Goal: Information Seeking & Learning: Compare options

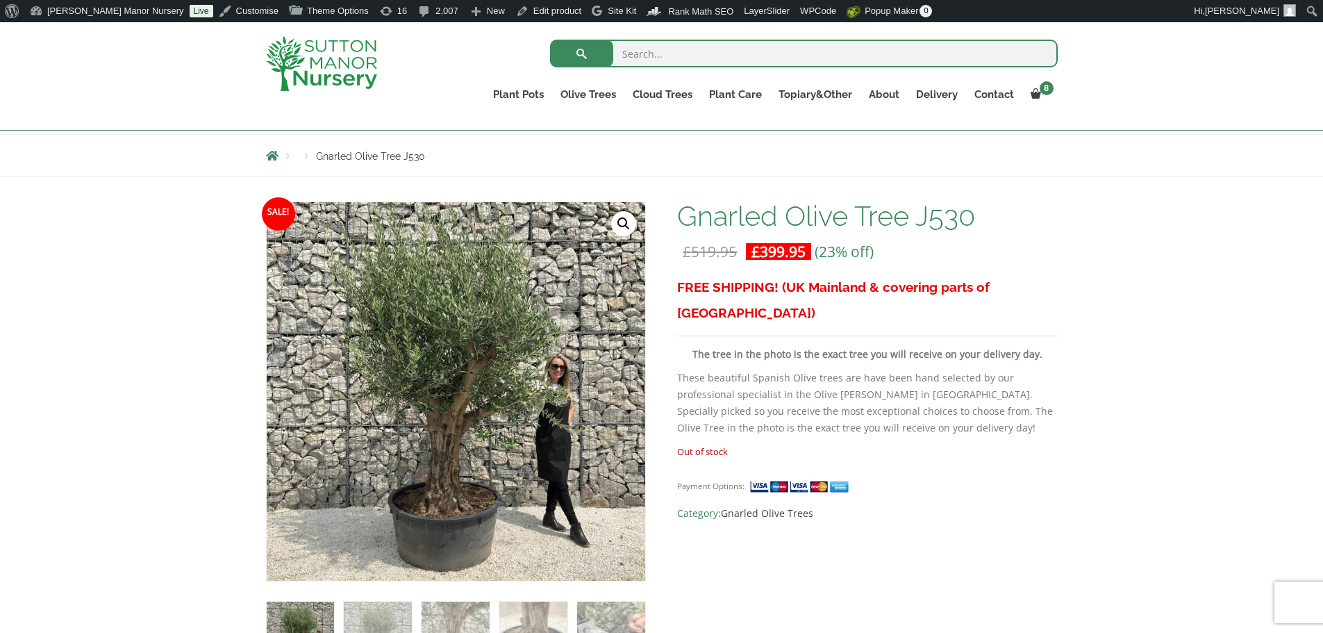
scroll to position [139, 0]
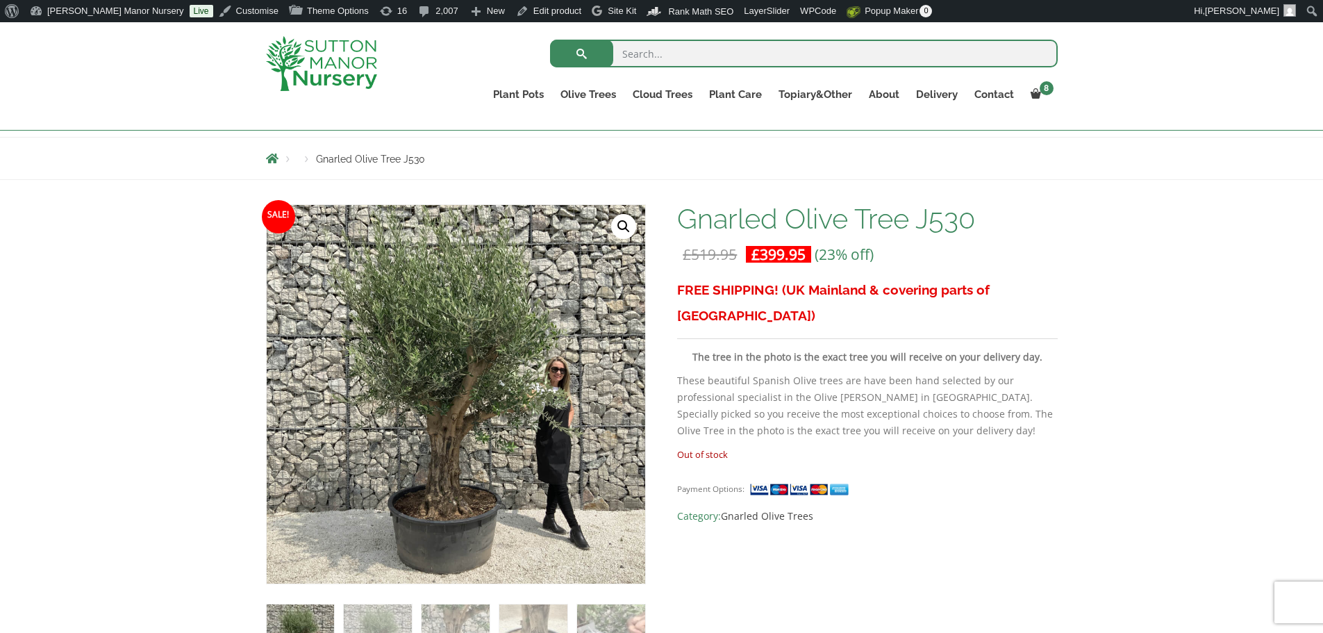
click at [690, 43] on input "search" at bounding box center [804, 54] width 508 height 28
type input "J531"
click at [550, 40] on button "submit" at bounding box center [581, 54] width 63 height 28
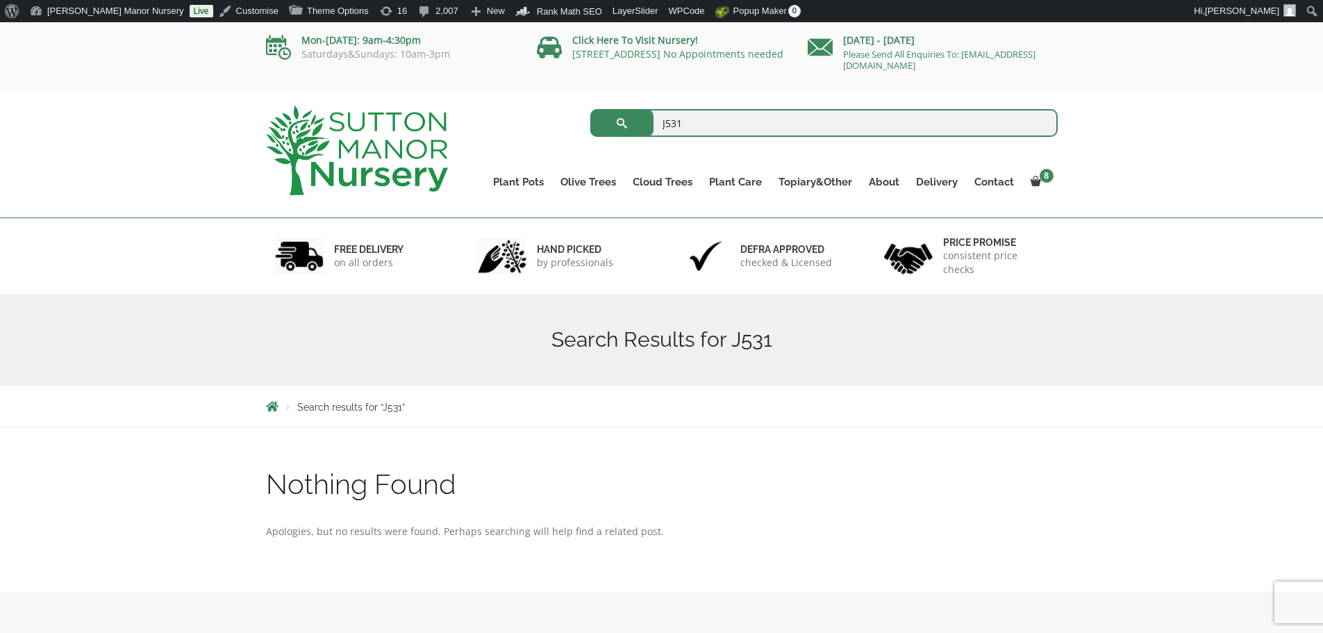
click at [697, 119] on input "J531" at bounding box center [823, 123] width 467 height 28
type input "J529"
click at [590, 109] on button "submit" at bounding box center [621, 123] width 63 height 28
click at [708, 121] on input "J529" at bounding box center [823, 123] width 467 height 28
click at [590, 109] on button "submit" at bounding box center [621, 123] width 63 height 28
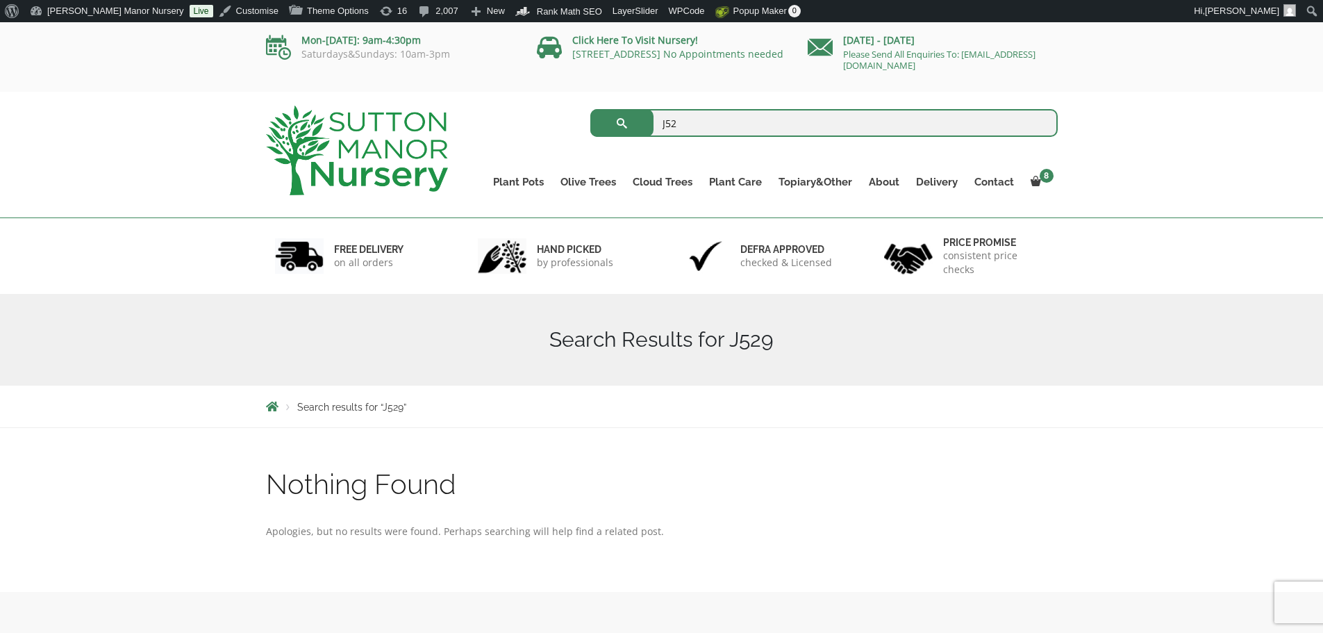
type input "J5"
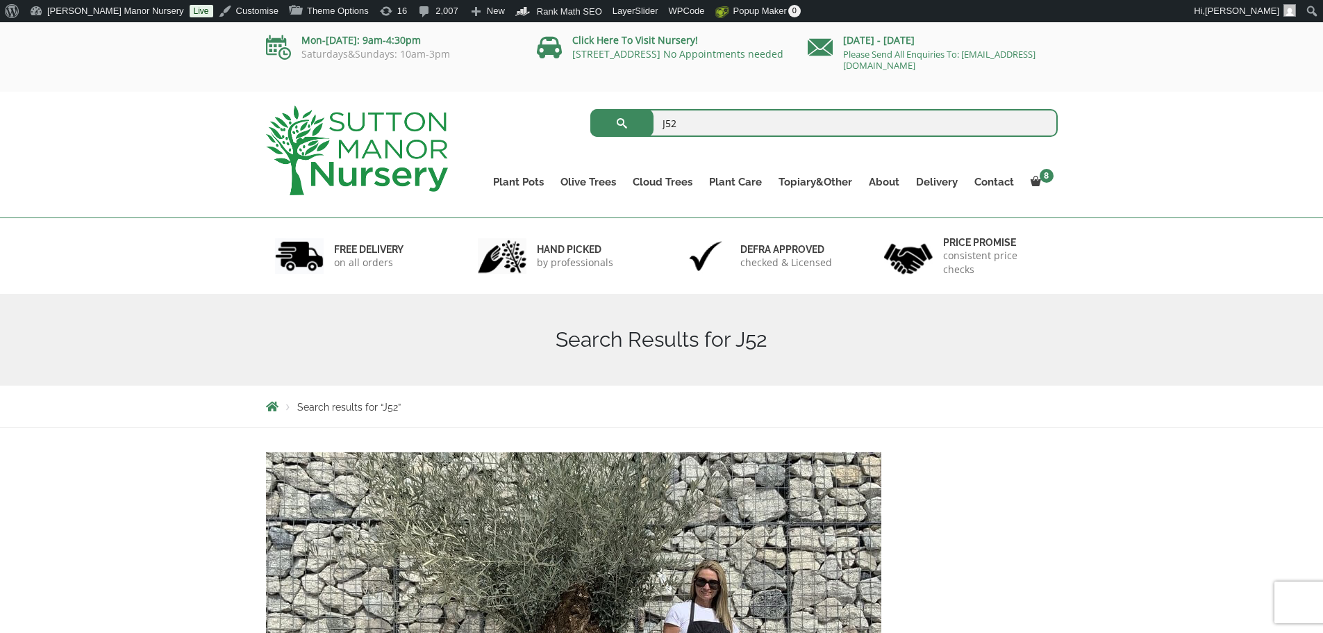
click at [690, 122] on input "J52" at bounding box center [823, 123] width 467 height 28
type input "J532"
click at [590, 109] on button "submit" at bounding box center [621, 123] width 63 height 28
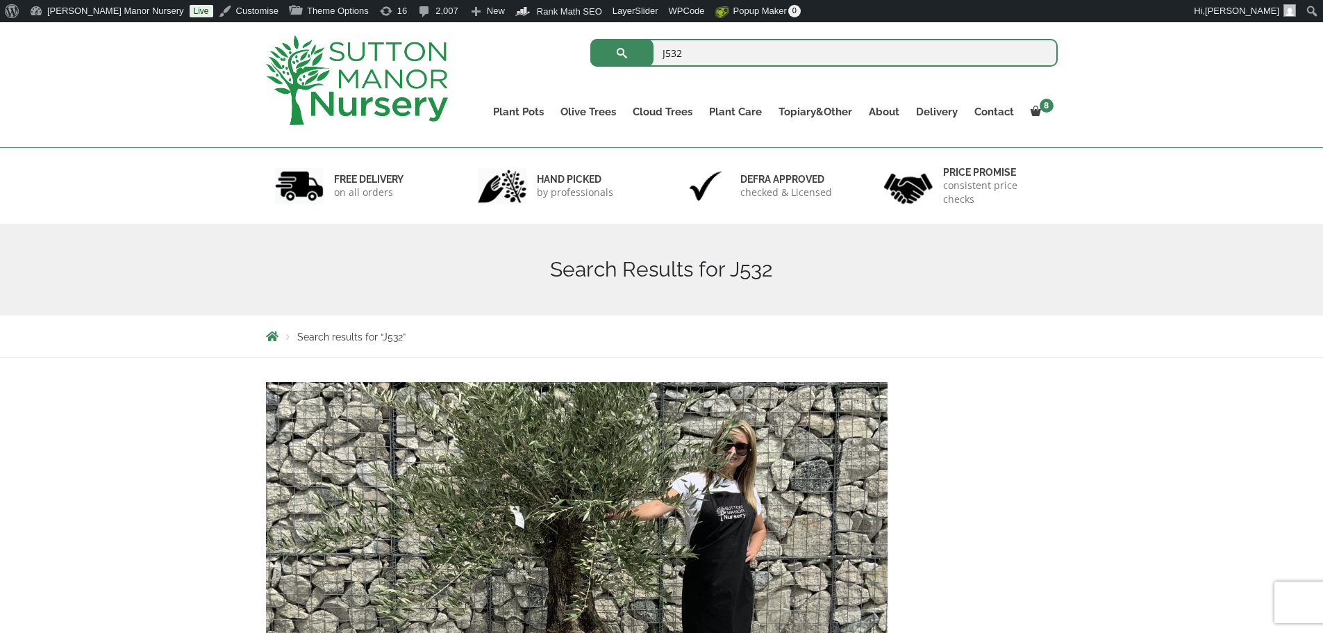
scroll to position [278, 0]
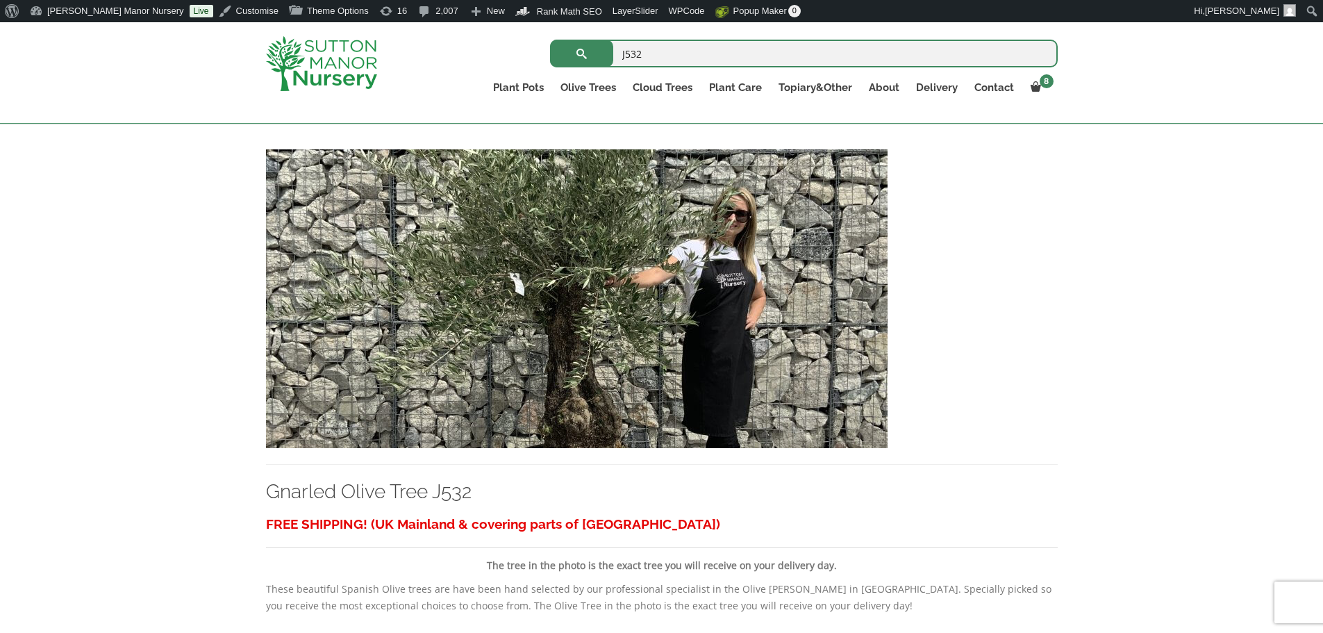
click at [661, 42] on input "J532" at bounding box center [804, 54] width 508 height 28
type input "J528"
click at [550, 40] on button "submit" at bounding box center [581, 54] width 63 height 28
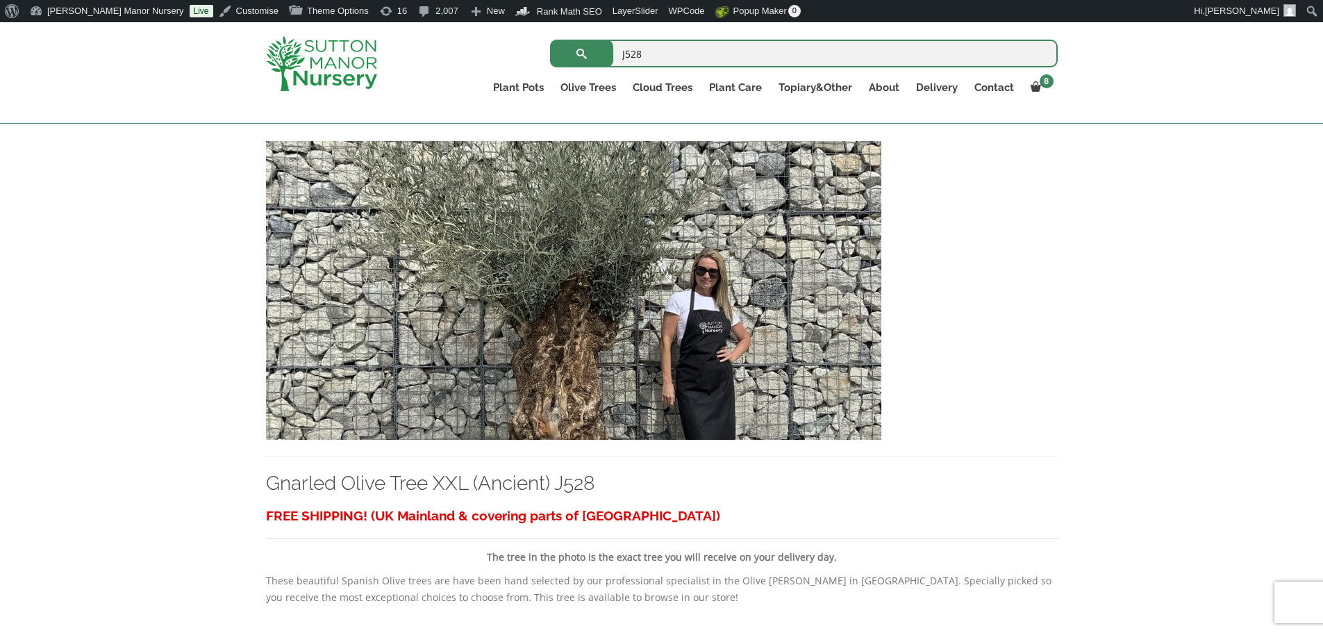
scroll to position [278, 0]
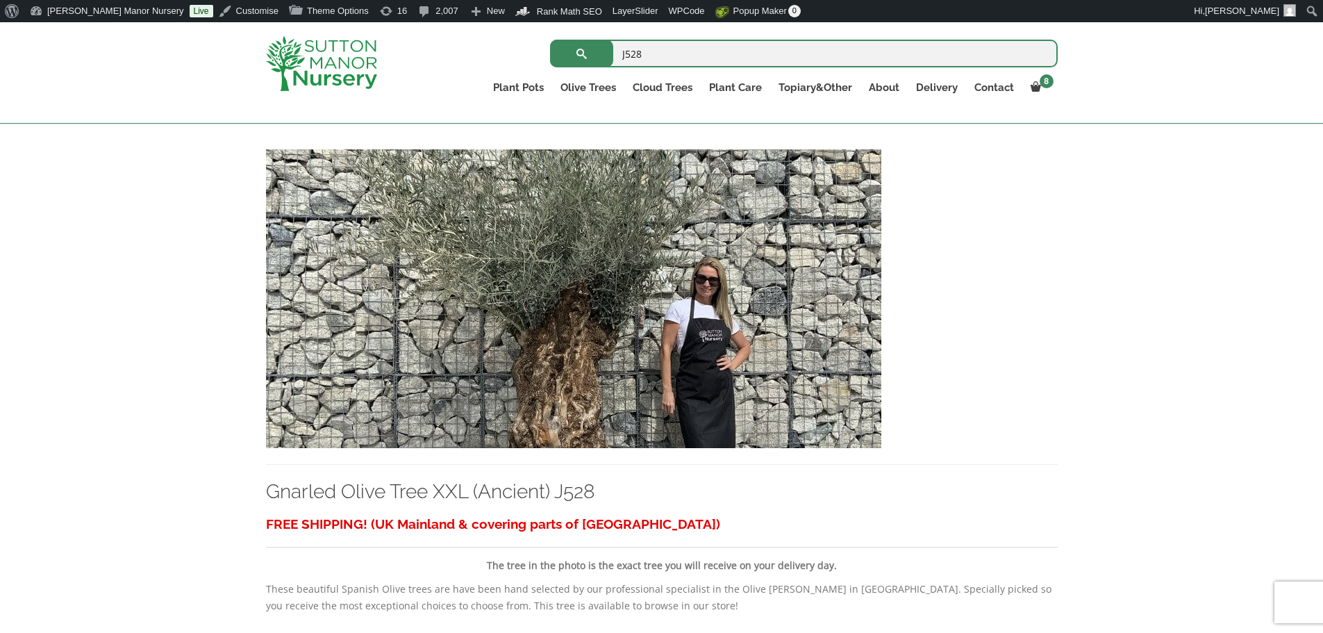
click at [652, 360] on img at bounding box center [573, 298] width 615 height 299
click at [651, 53] on input "J528" at bounding box center [804, 54] width 508 height 28
type input "J527"
click at [550, 40] on button "submit" at bounding box center [581, 54] width 63 height 28
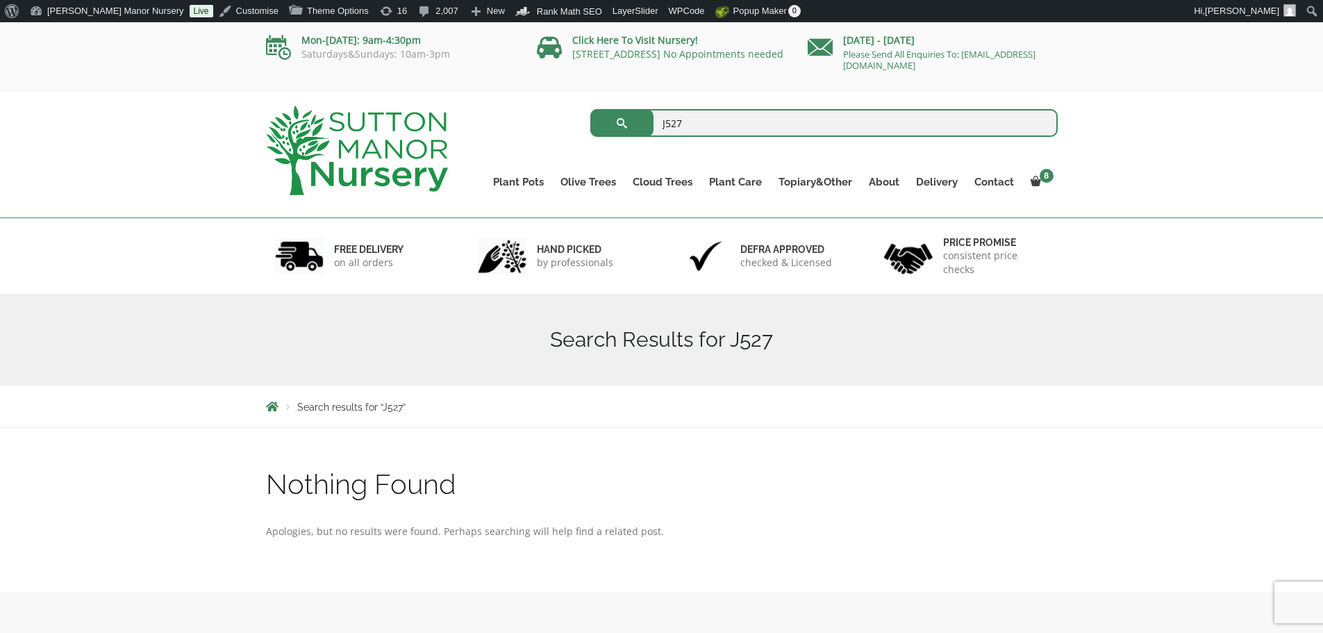
click at [708, 138] on form "J527 Search for:" at bounding box center [823, 123] width 467 height 35
type input "J526"
click at [590, 109] on button "submit" at bounding box center [621, 123] width 63 height 28
click at [708, 135] on input "J526" at bounding box center [823, 123] width 467 height 28
type input "J525"
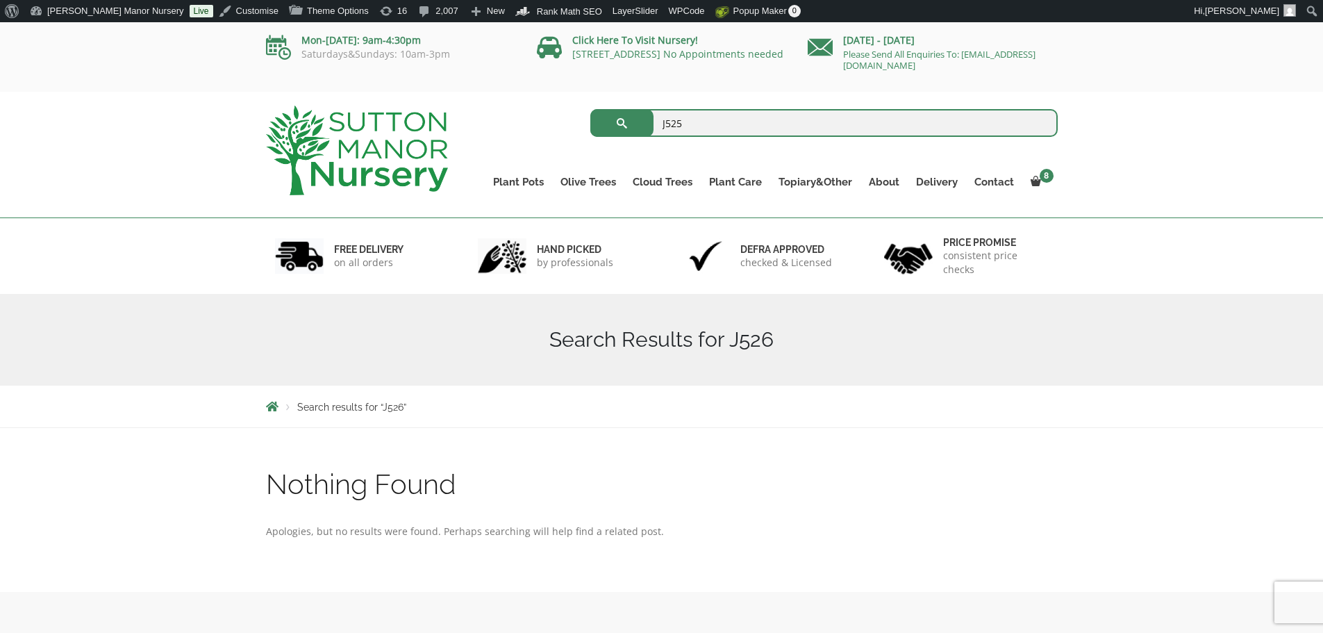
click at [590, 109] on button "submit" at bounding box center [621, 123] width 63 height 28
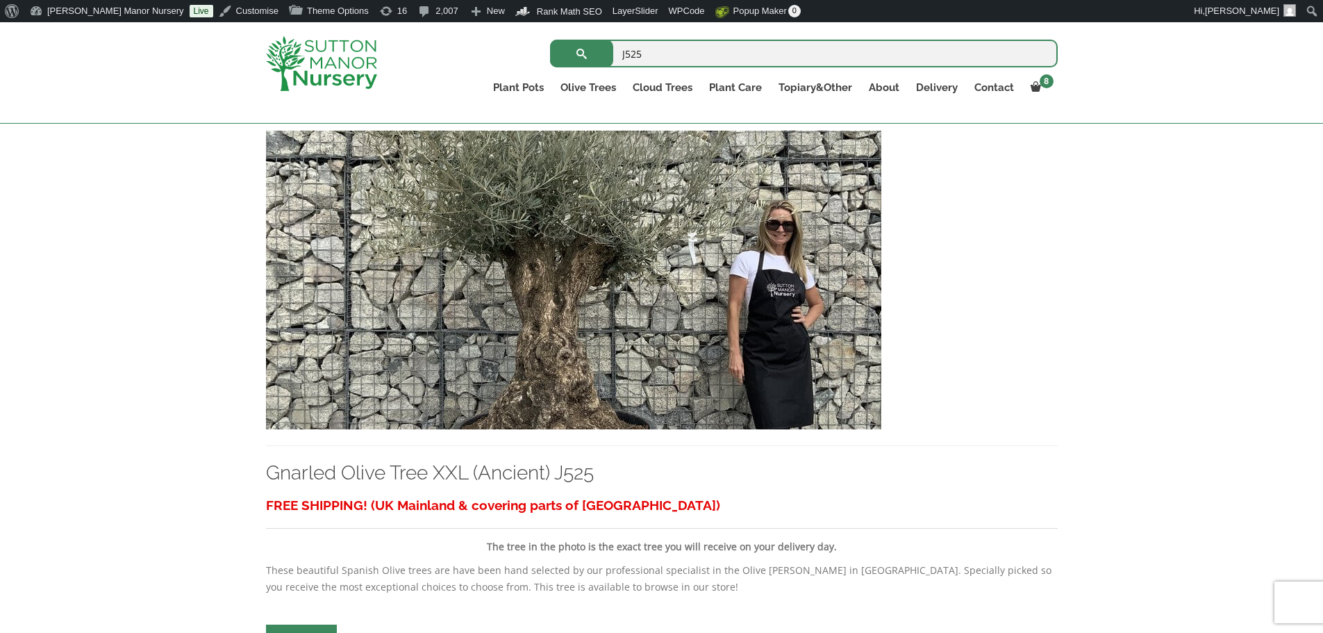
scroll to position [139, 0]
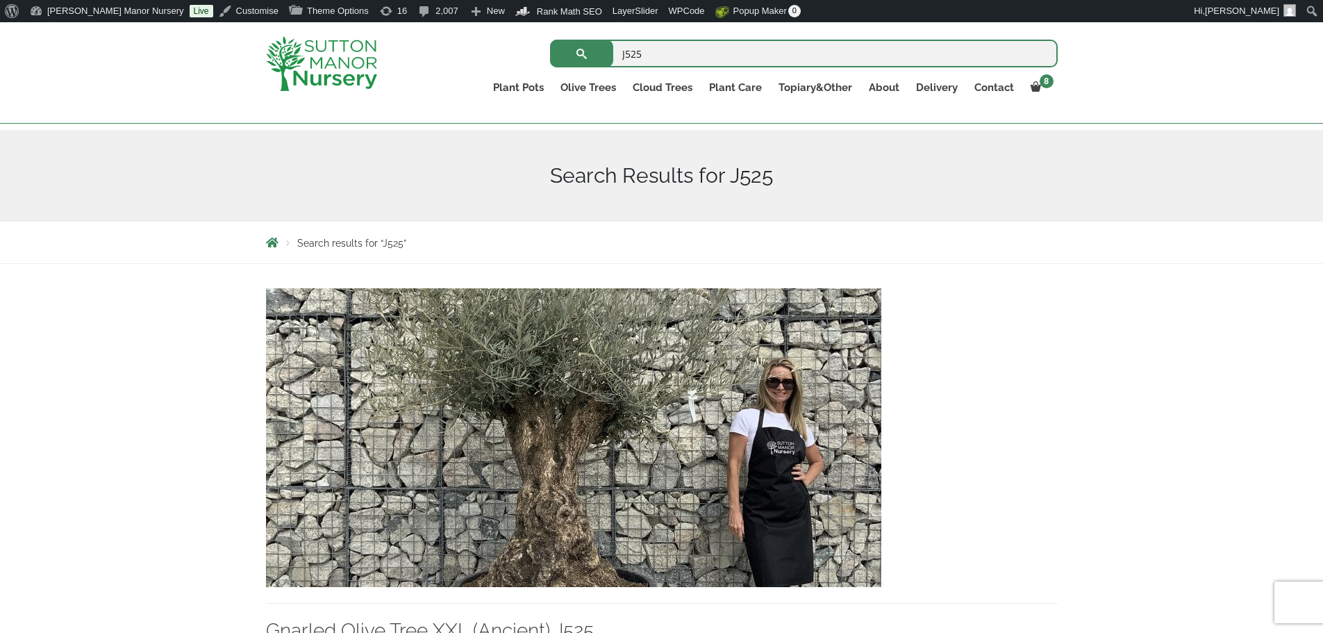
click at [726, 56] on input "J525" at bounding box center [804, 54] width 508 height 28
type input "J534"
click at [550, 40] on button "submit" at bounding box center [581, 54] width 63 height 28
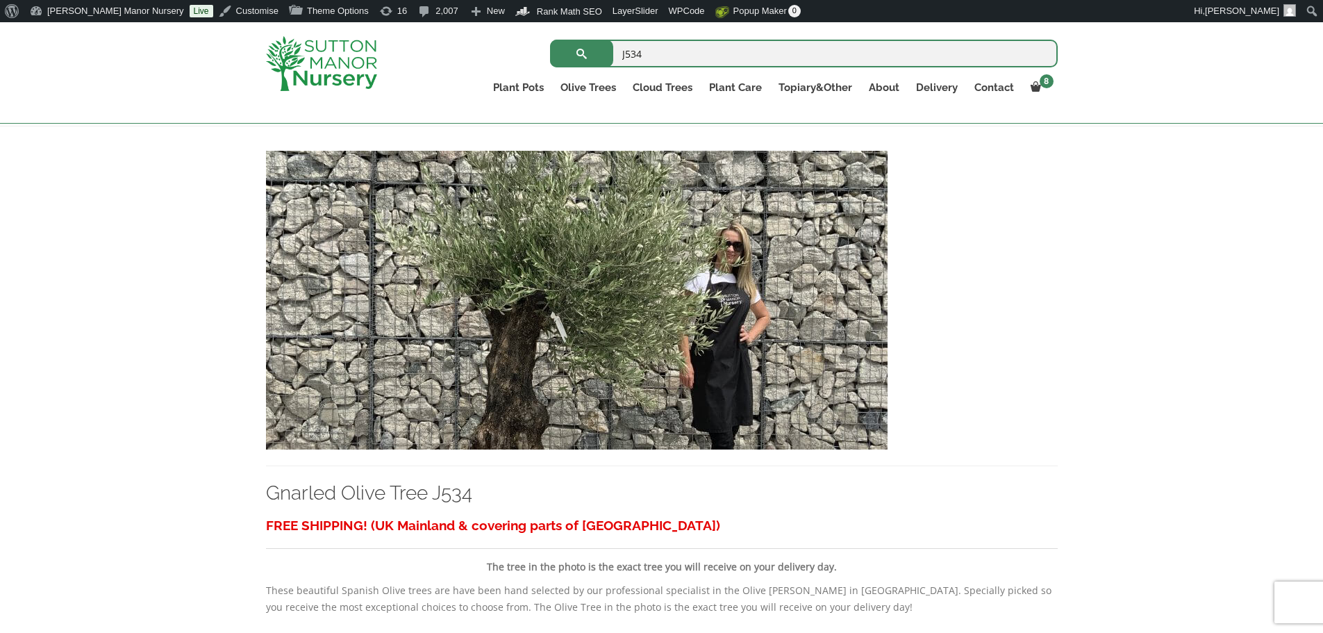
scroll to position [278, 0]
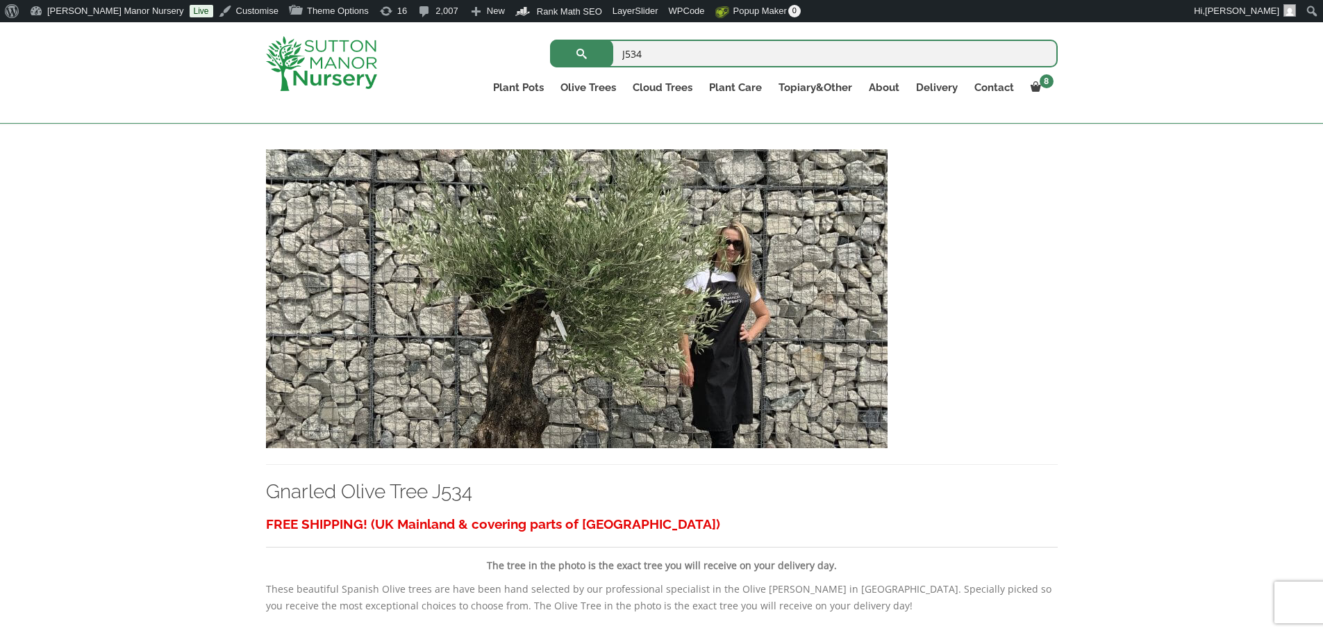
click at [620, 318] on img at bounding box center [577, 298] width 622 height 299
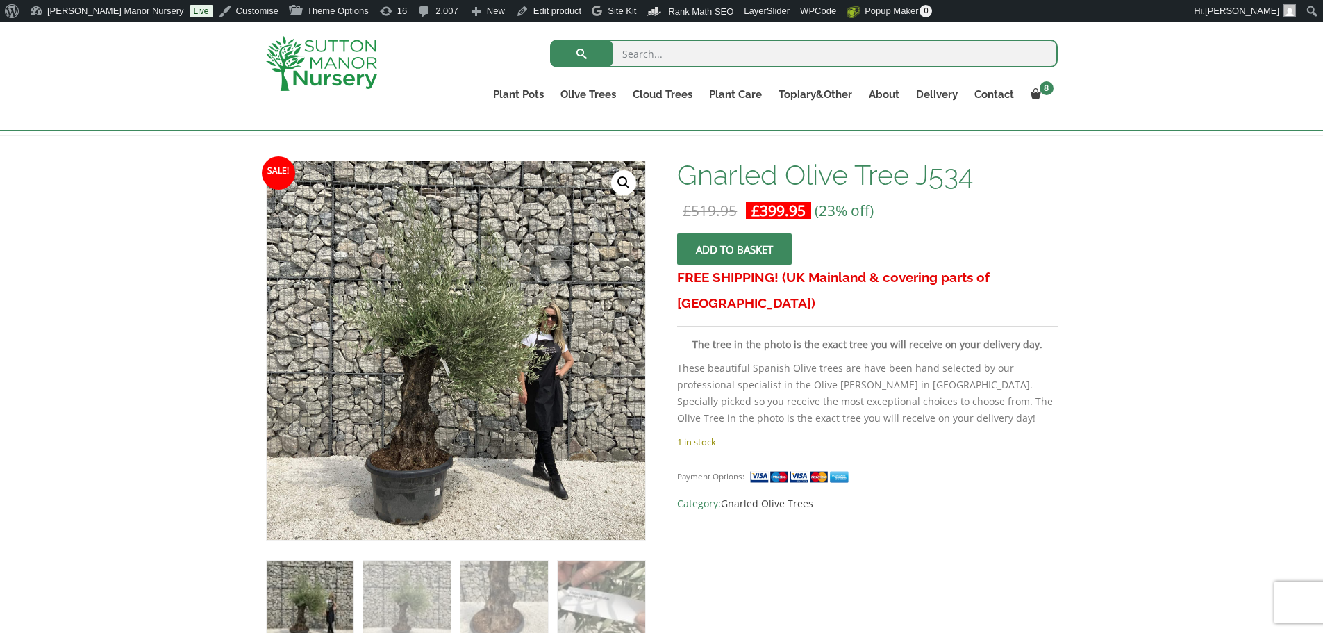
scroll to position [208, 0]
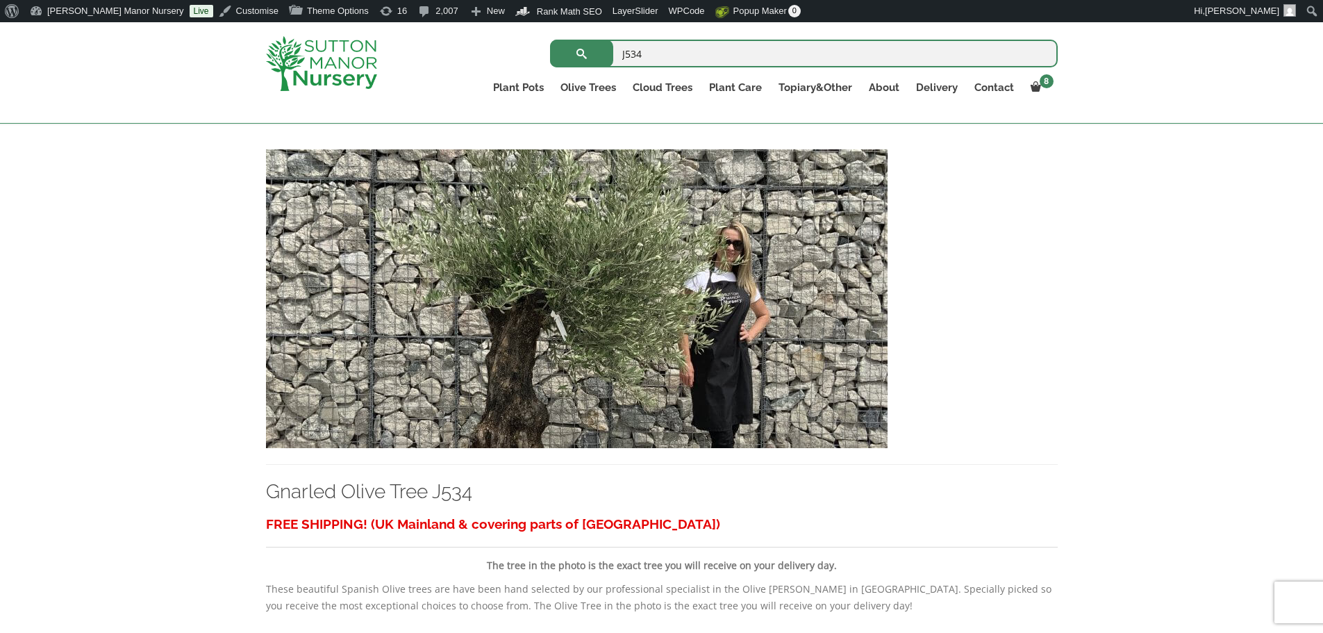
click at [681, 62] on input "J534" at bounding box center [804, 54] width 508 height 28
type input "J530"
click at [550, 40] on button "submit" at bounding box center [581, 54] width 63 height 28
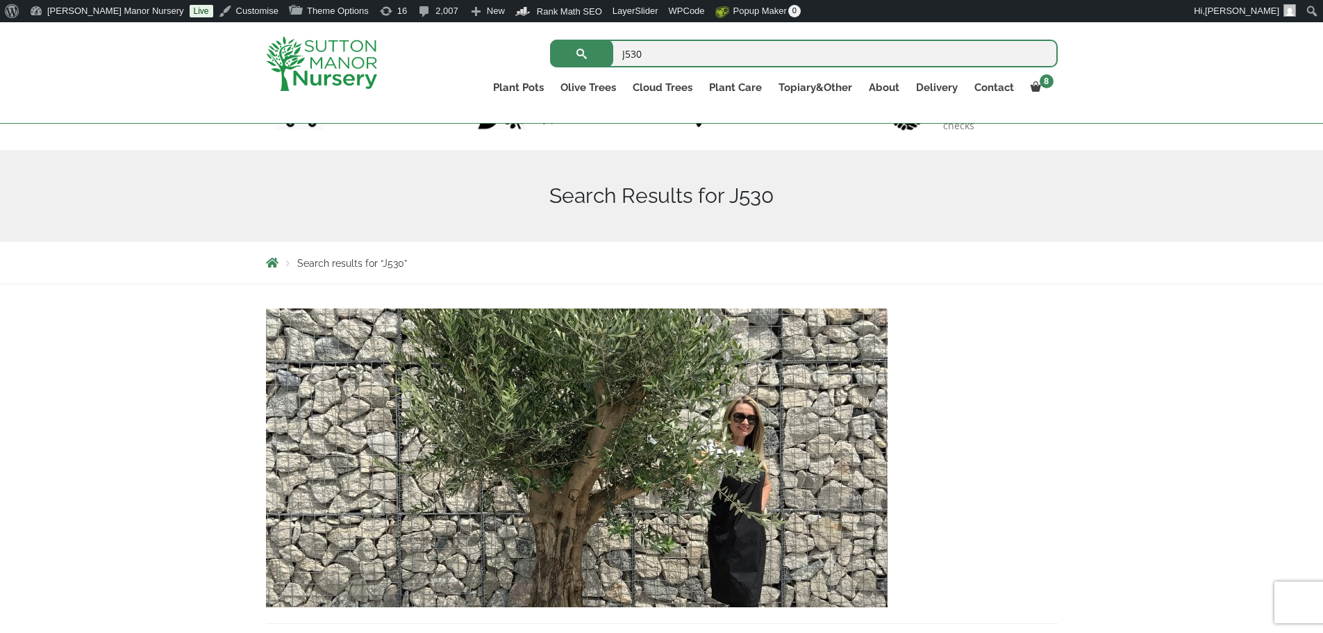
scroll to position [278, 0]
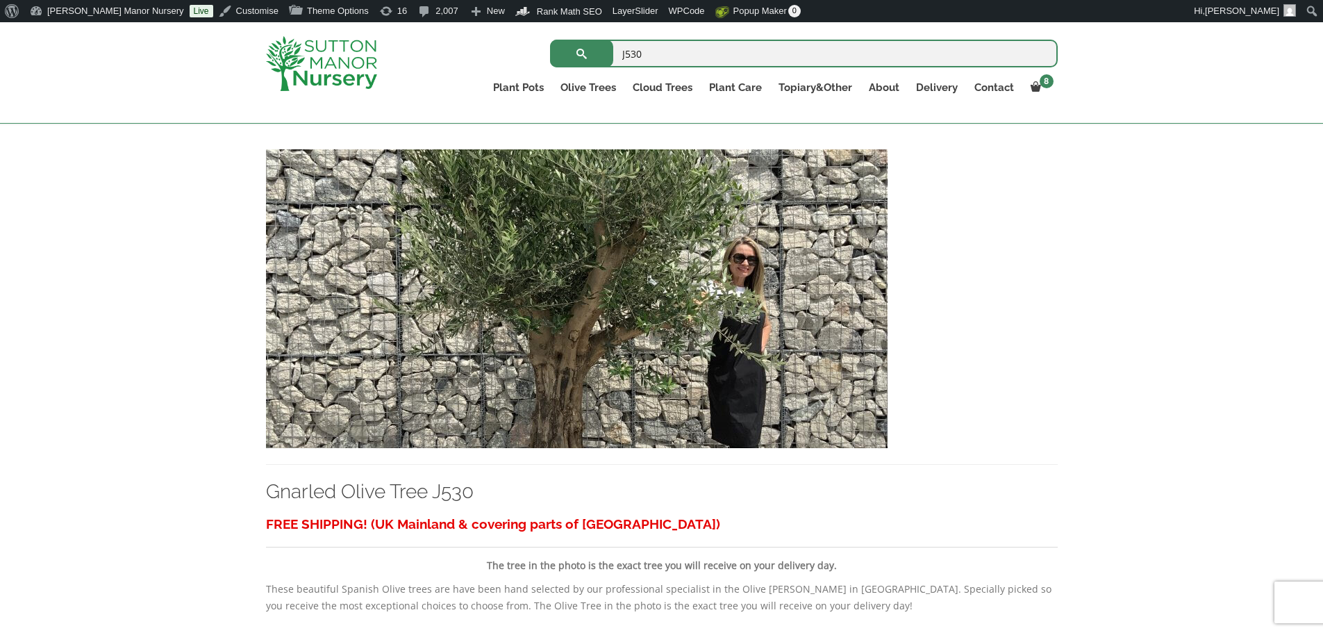
click at [627, 294] on img at bounding box center [577, 298] width 622 height 299
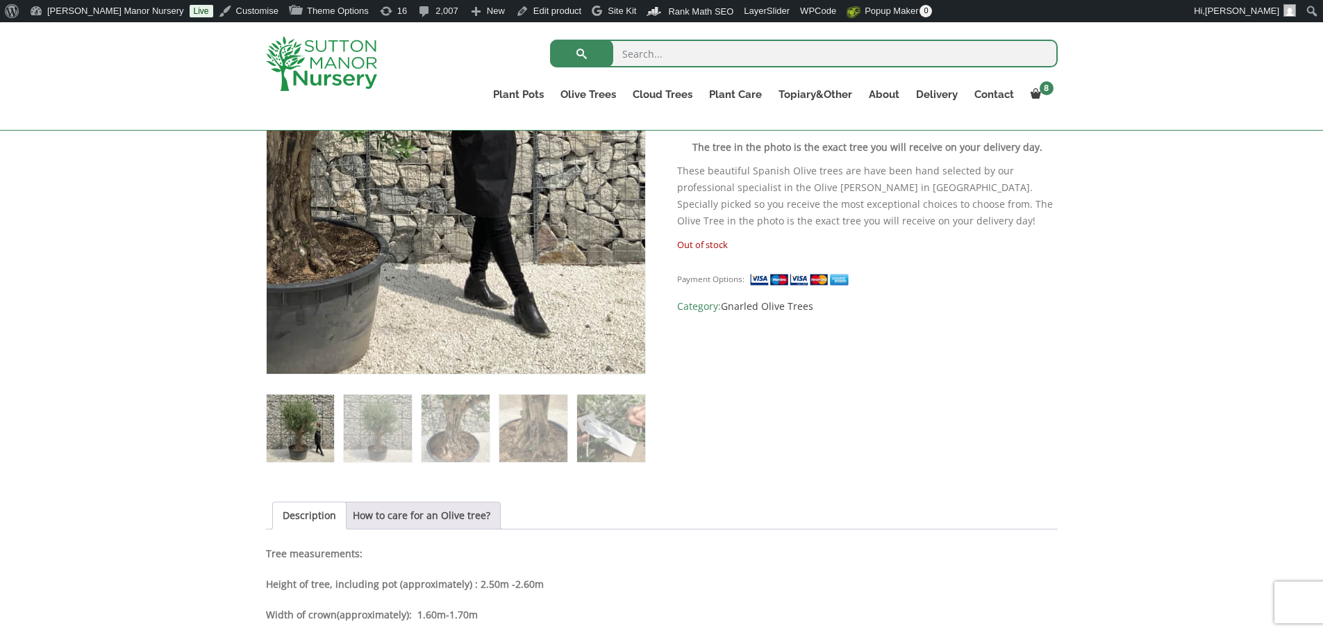
scroll to position [417, 0]
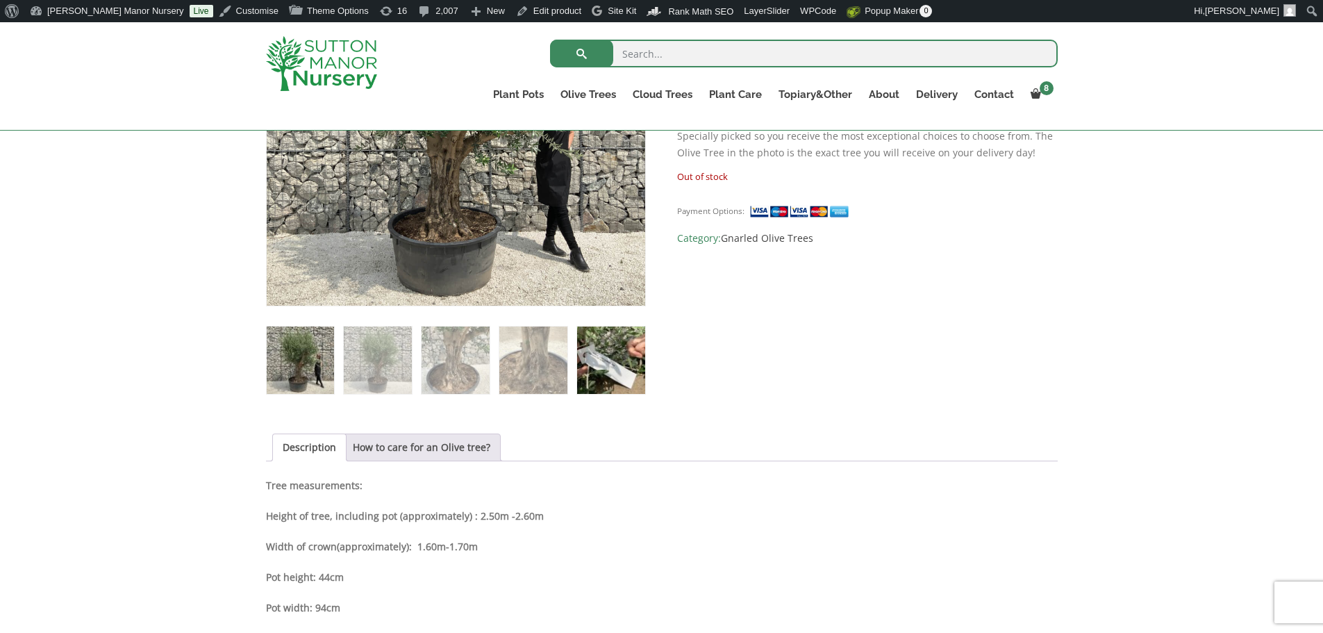
click at [618, 365] on img at bounding box center [610, 359] width 67 height 67
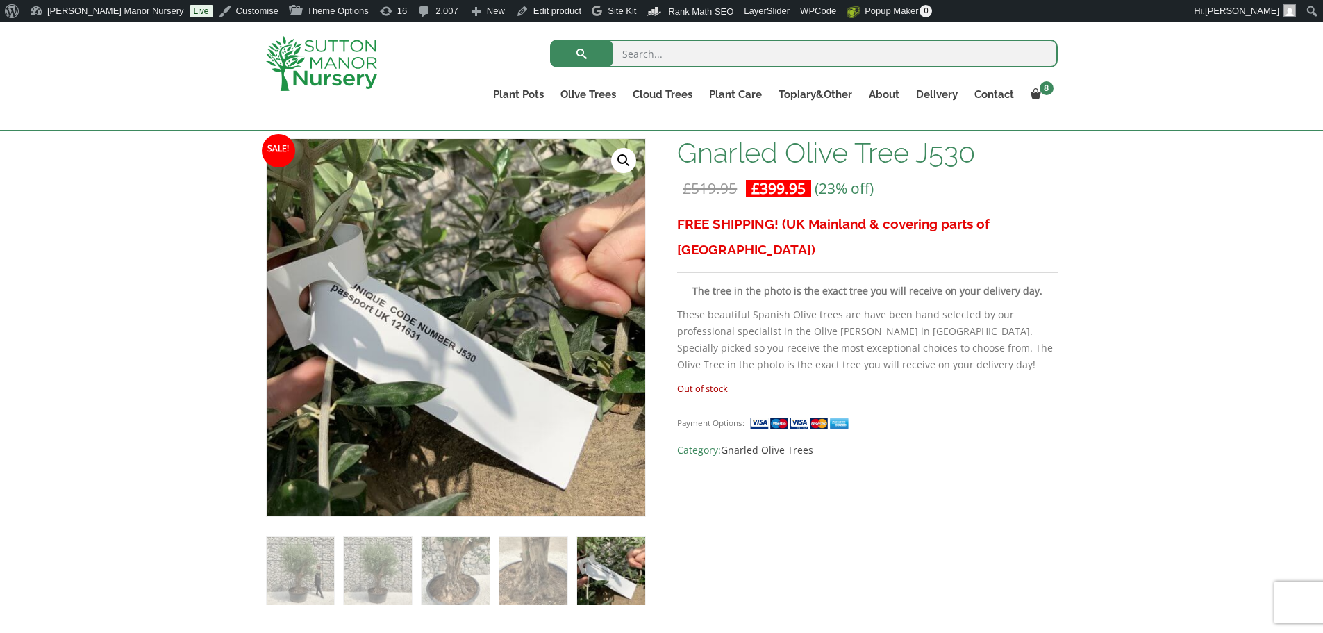
scroll to position [278, 0]
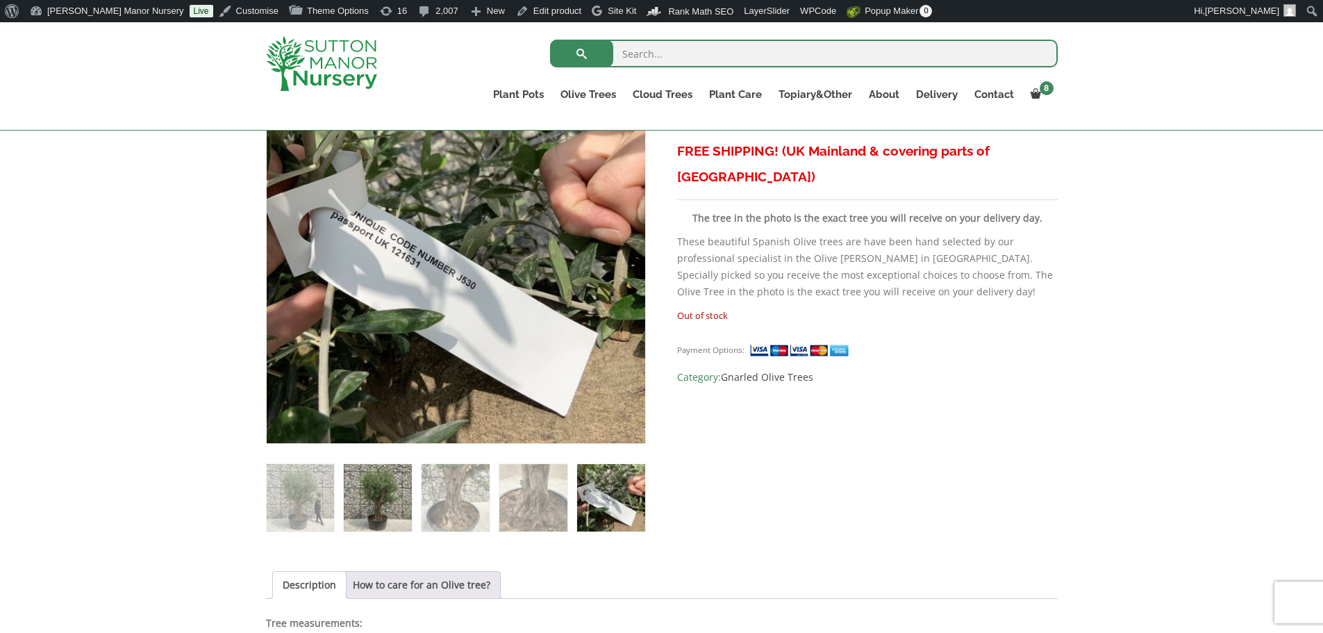
click at [393, 492] on img at bounding box center [377, 497] width 67 height 67
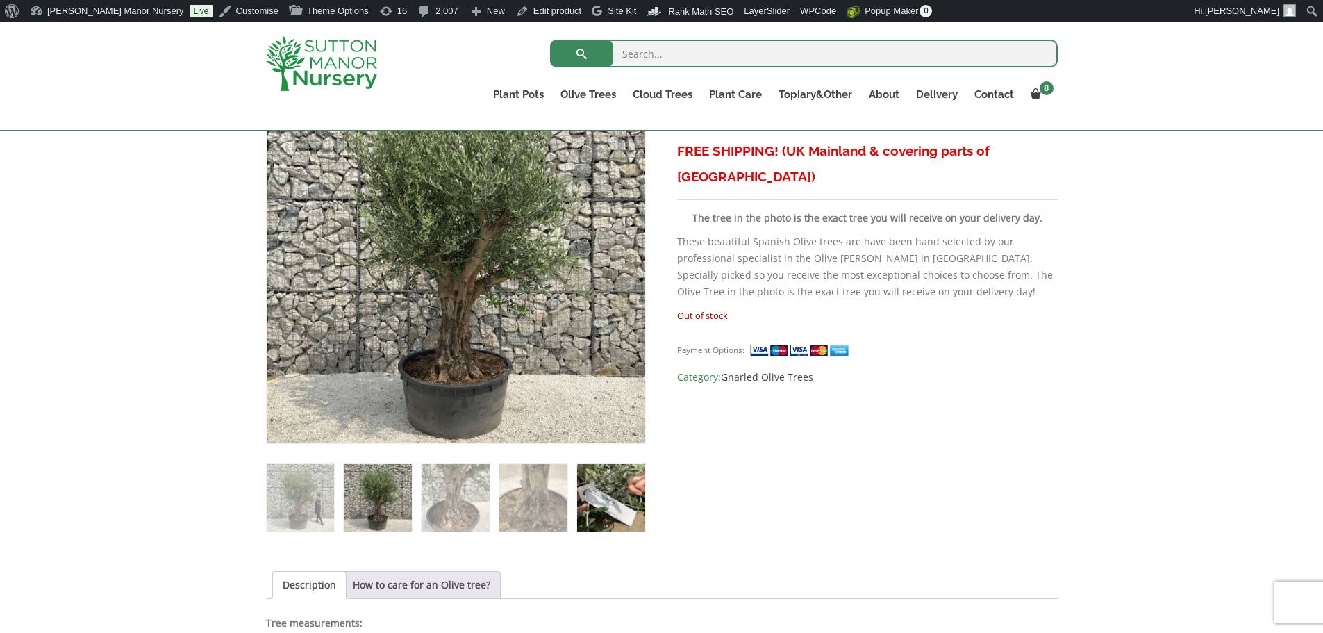
click at [596, 485] on img at bounding box center [610, 497] width 67 height 67
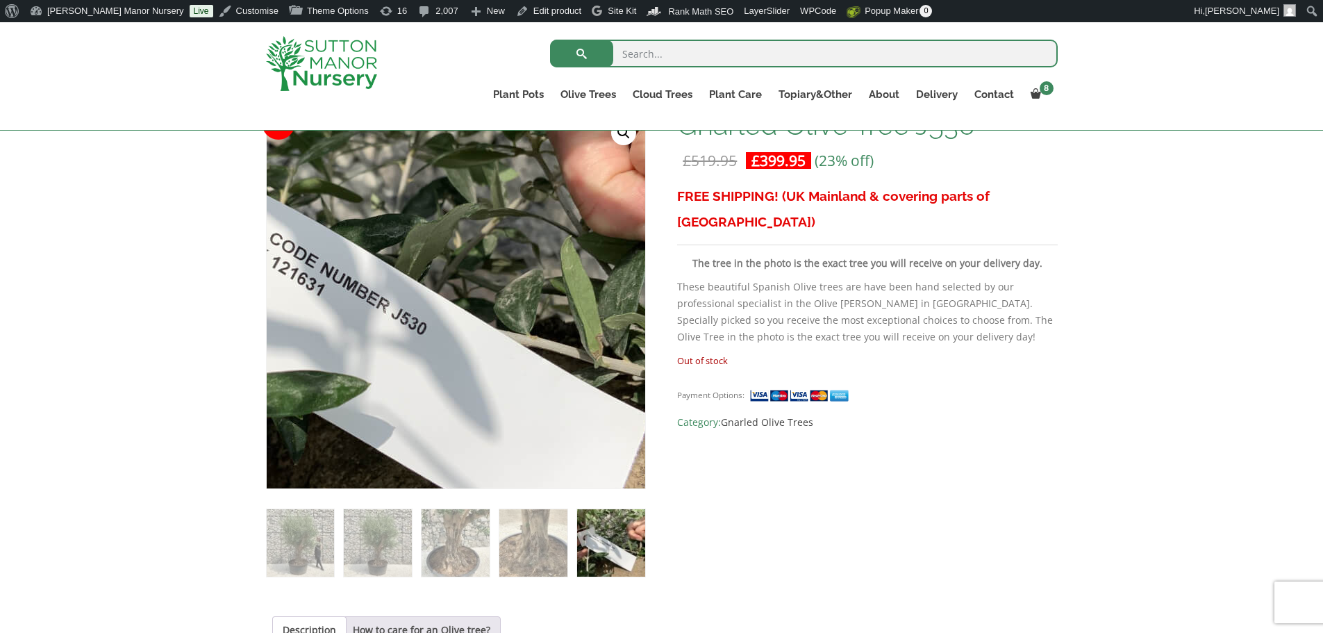
scroll to position [208, 0]
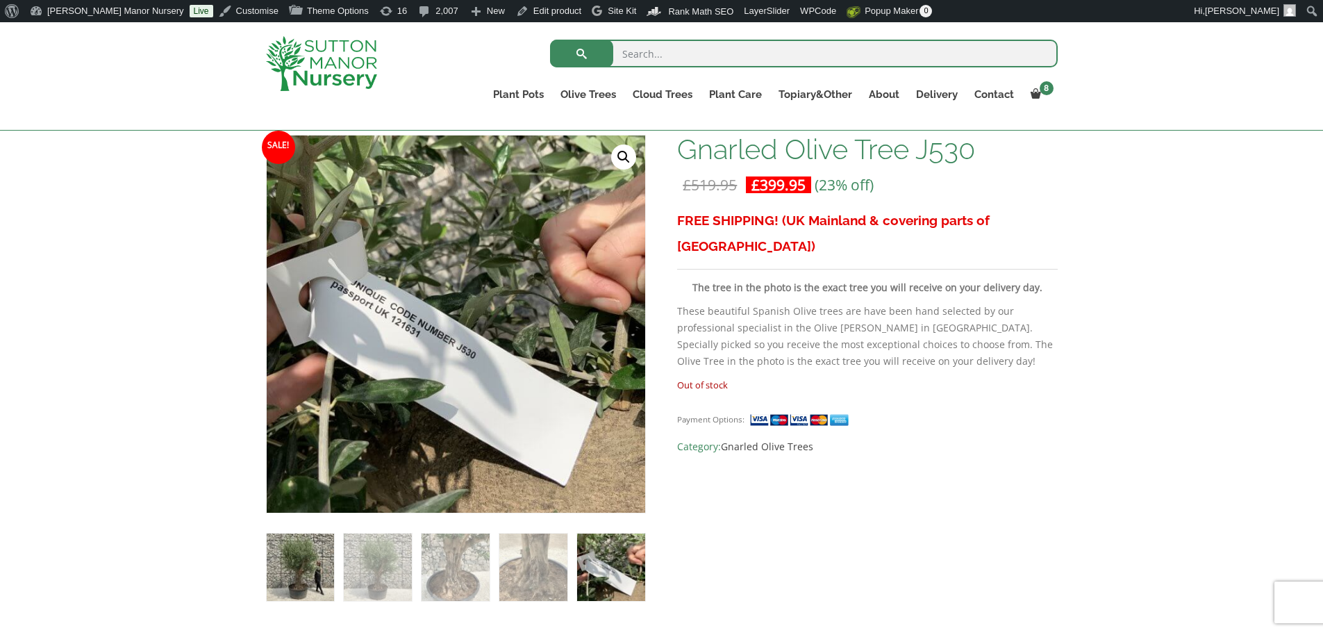
drag, startPoint x: 321, startPoint y: 565, endPoint x: 373, endPoint y: 574, distance: 52.9
click at [326, 565] on img at bounding box center [300, 566] width 67 height 67
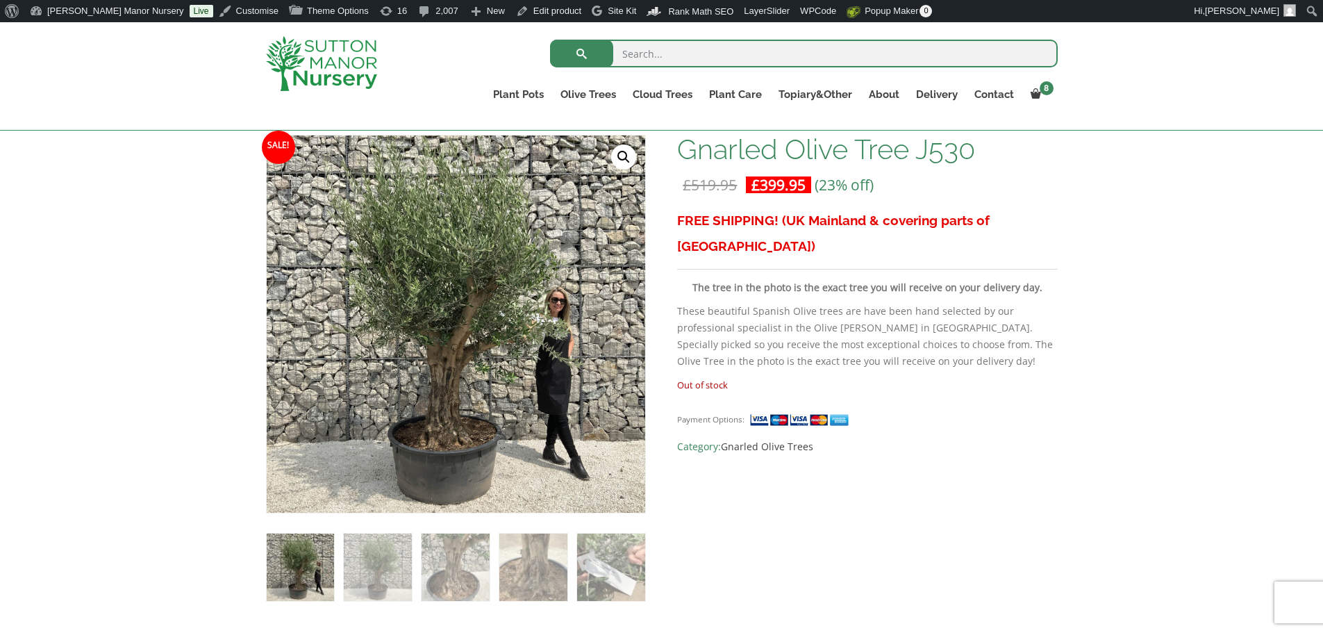
click at [726, 48] on input "search" at bounding box center [804, 54] width 508 height 28
type input "J531"
click at [550, 40] on button "submit" at bounding box center [581, 54] width 63 height 28
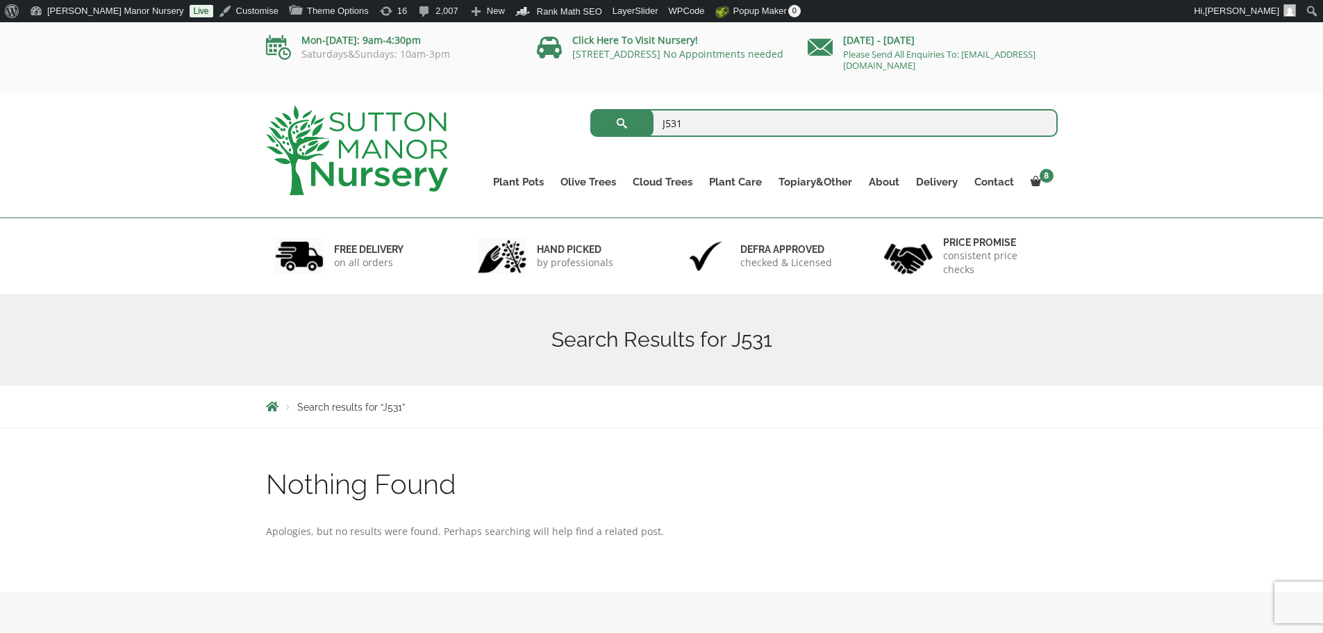
click at [701, 116] on input "J531" at bounding box center [823, 123] width 467 height 28
type input "J532"
click at [590, 109] on button "submit" at bounding box center [621, 123] width 63 height 28
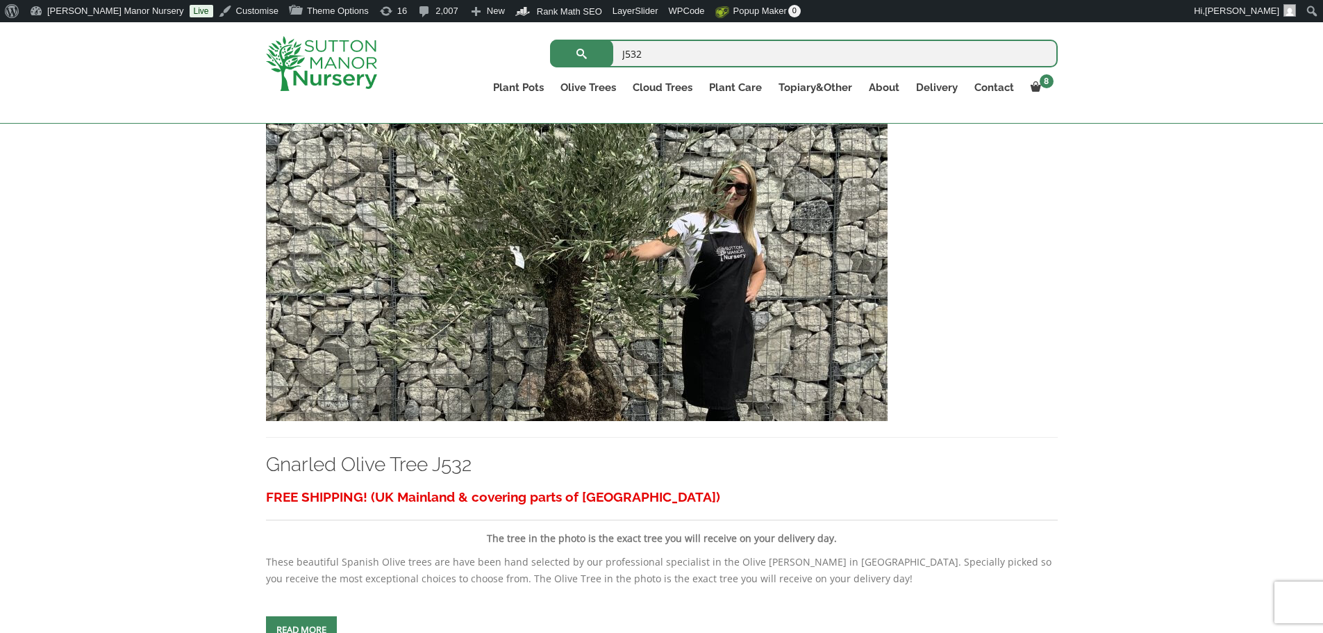
scroll to position [347, 0]
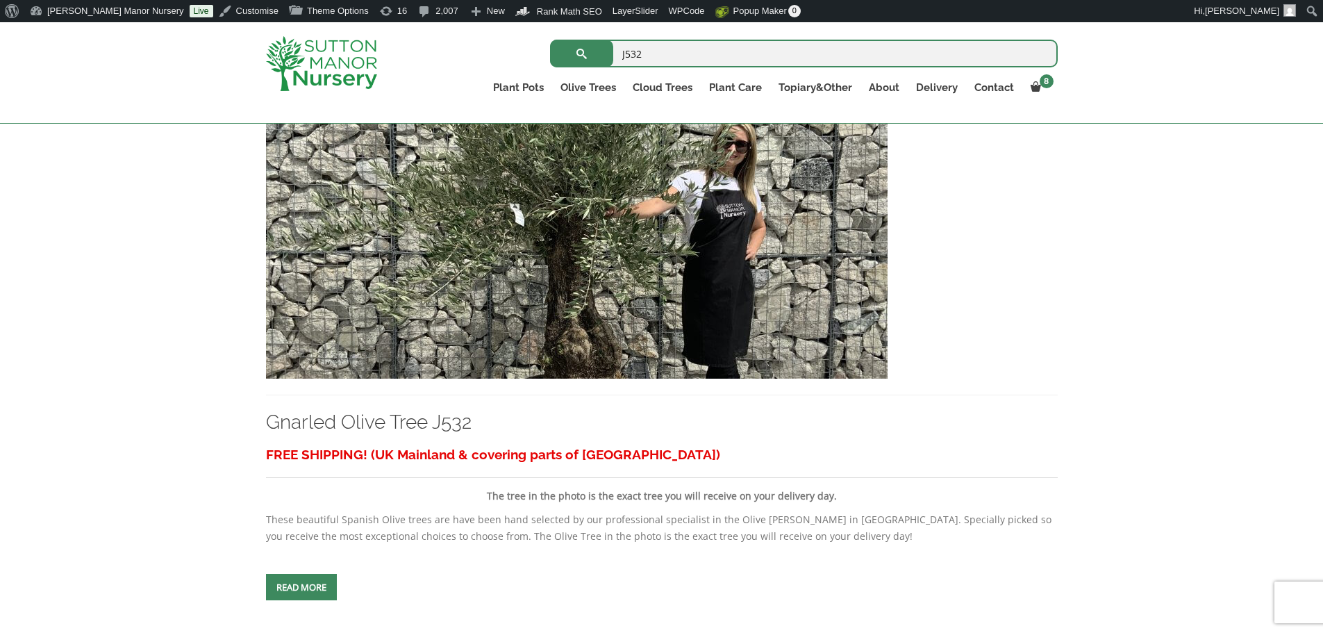
click at [647, 54] on input "J532" at bounding box center [804, 54] width 508 height 28
type input "J533"
click at [550, 40] on button "submit" at bounding box center [581, 54] width 63 height 28
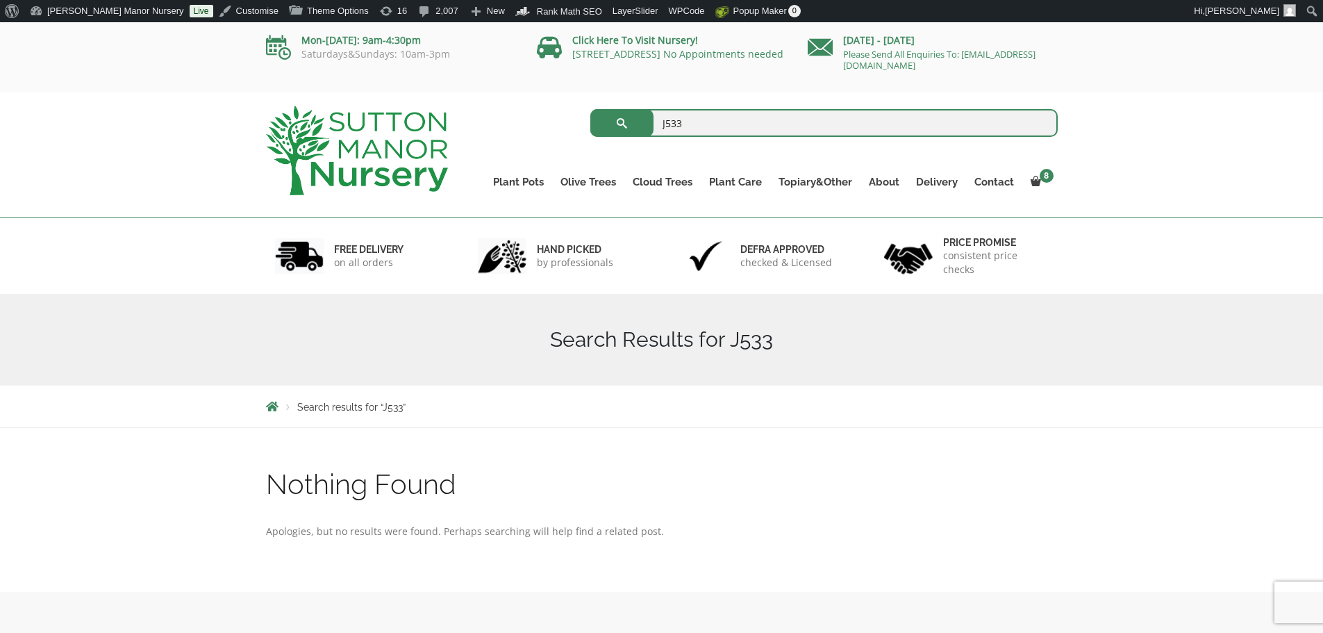
click at [708, 124] on input "J533" at bounding box center [823, 123] width 467 height 28
type input "J534"
click at [590, 109] on button "submit" at bounding box center [621, 123] width 63 height 28
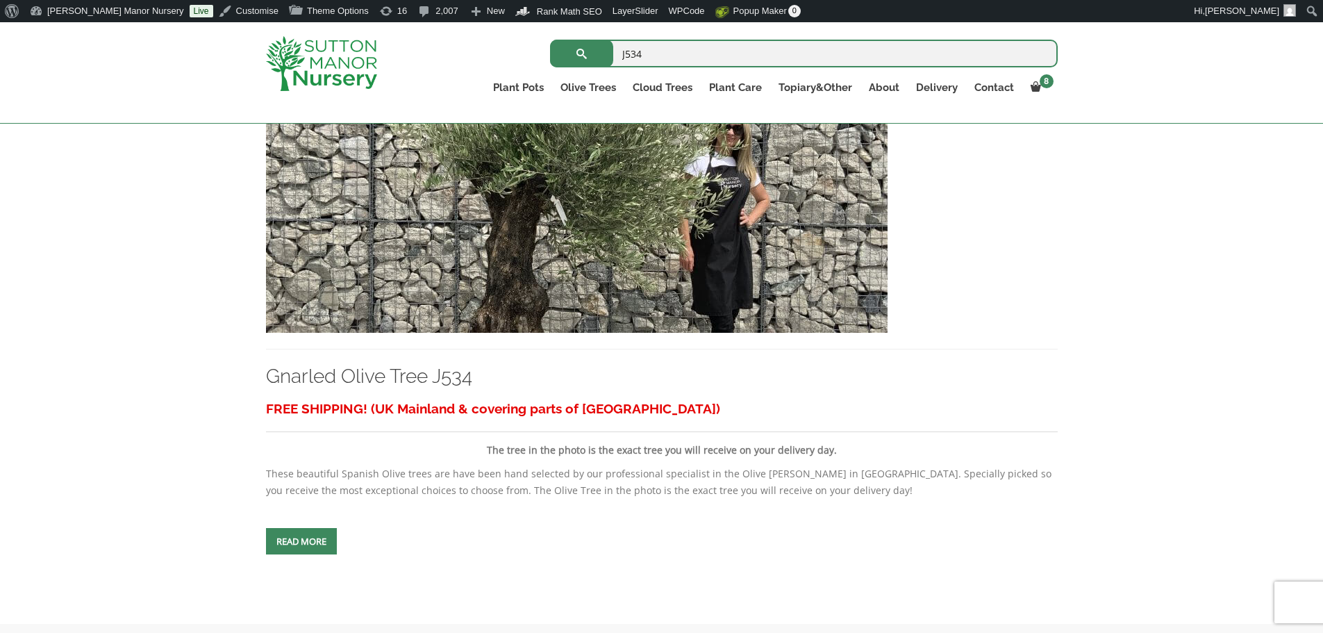
scroll to position [417, 0]
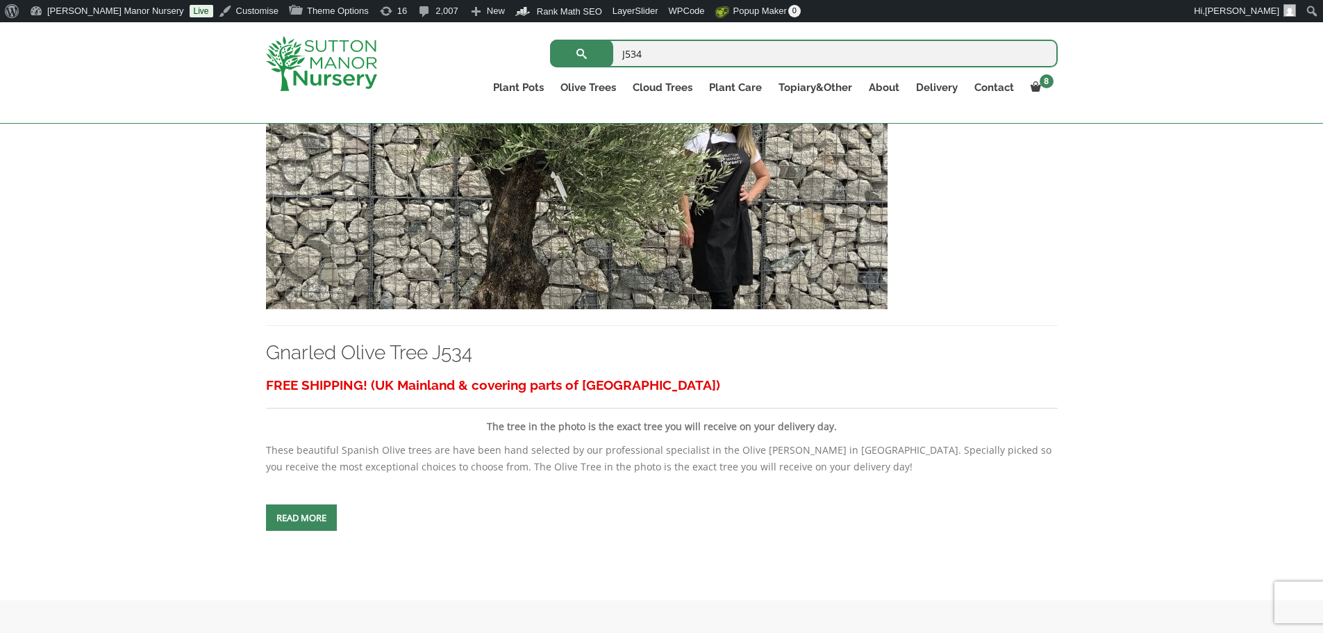
click at [655, 61] on input "J534" at bounding box center [804, 54] width 508 height 28
type input "J529"
click at [550, 40] on button "submit" at bounding box center [581, 54] width 63 height 28
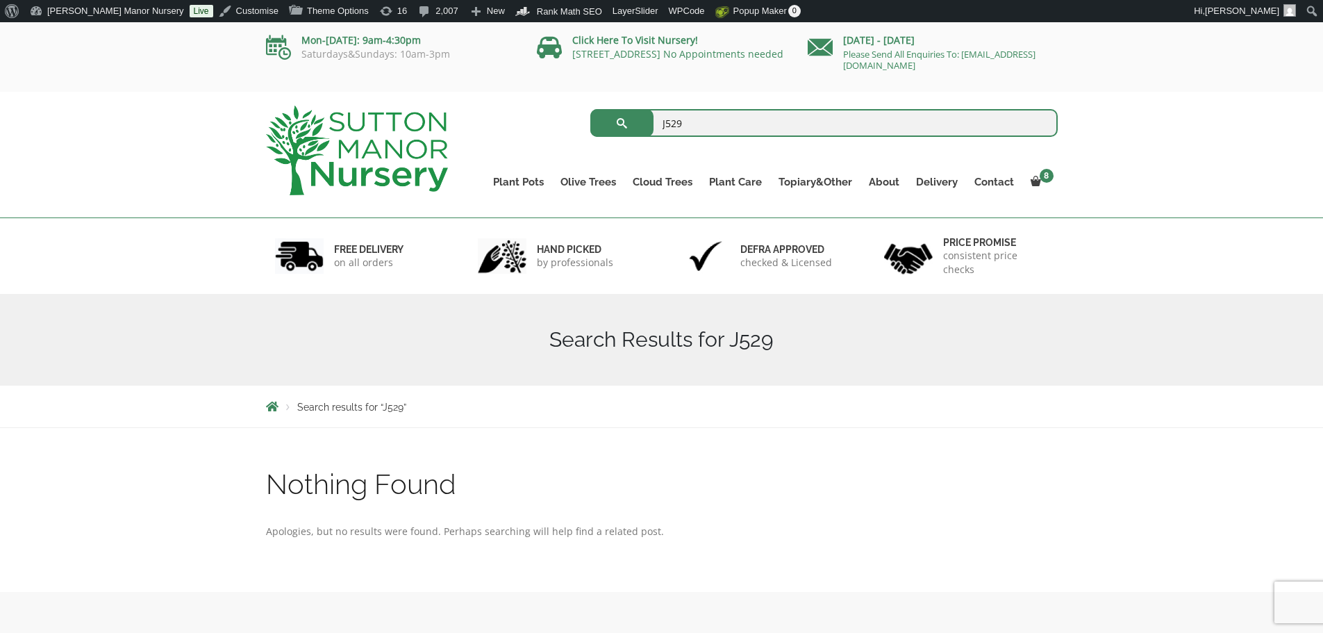
drag, startPoint x: 699, startPoint y: 128, endPoint x: 691, endPoint y: 117, distance: 13.5
click at [698, 128] on input "J529" at bounding box center [823, 123] width 467 height 28
type input "J528"
click at [590, 109] on button "submit" at bounding box center [621, 123] width 63 height 28
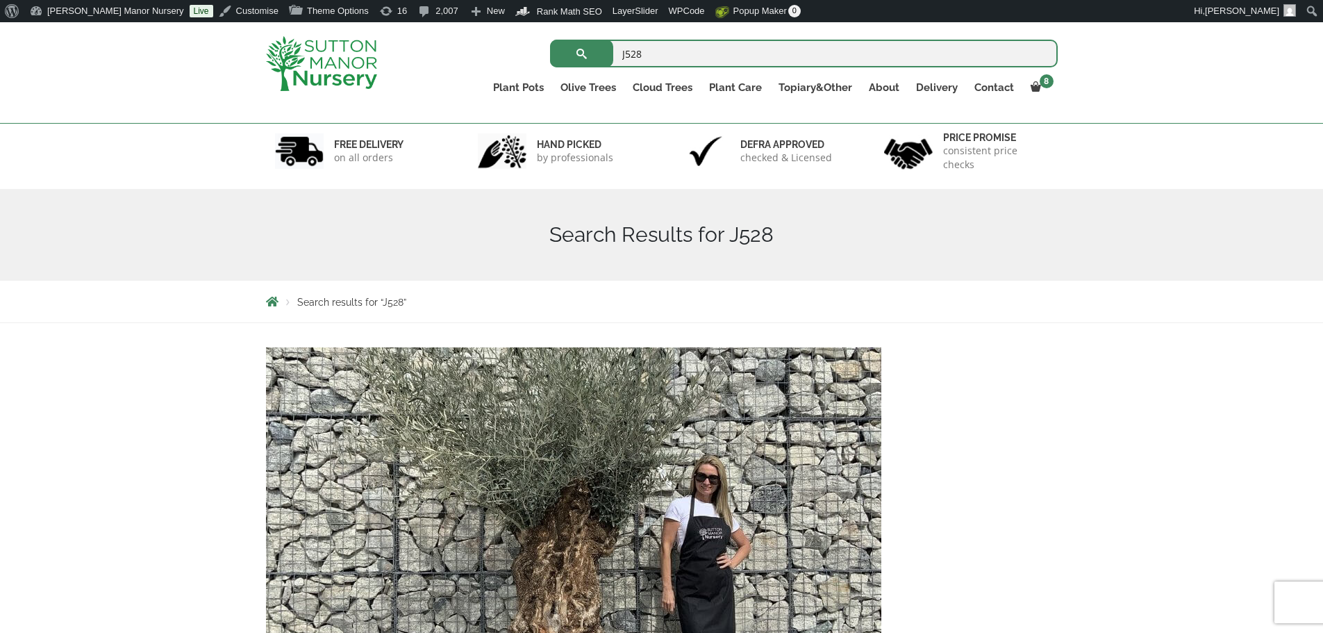
scroll to position [208, 0]
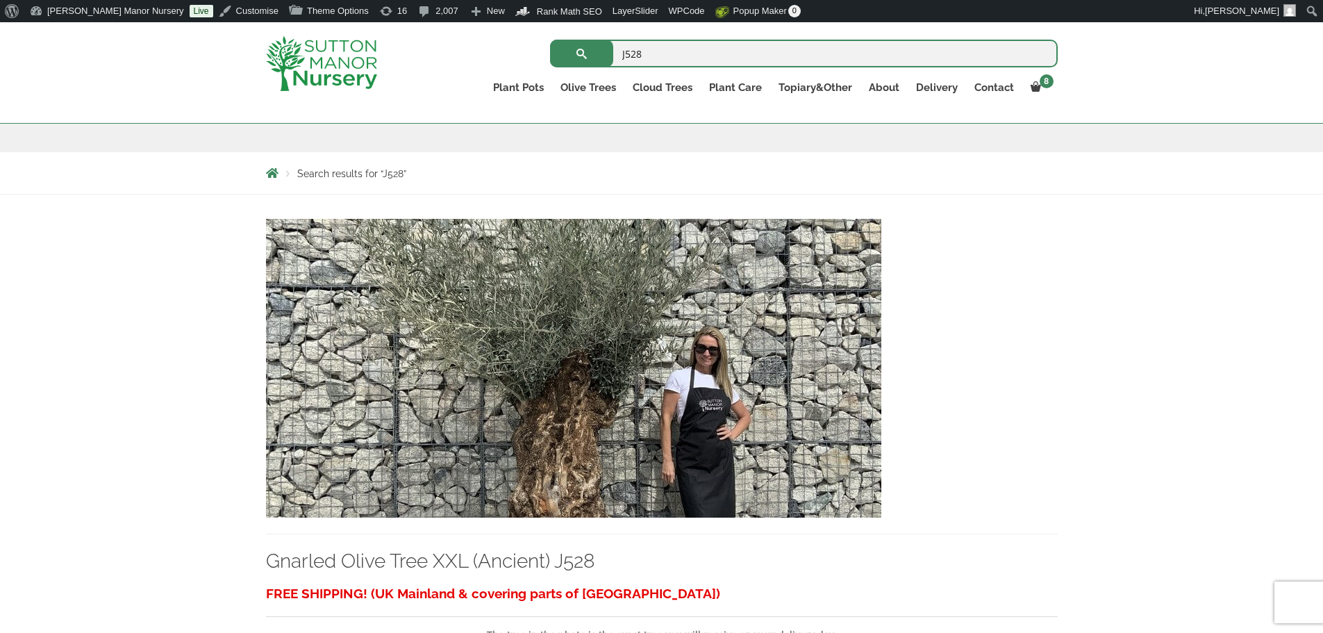
click at [654, 57] on input "J528" at bounding box center [804, 54] width 508 height 28
type input "J527"
click at [550, 40] on button "submit" at bounding box center [581, 54] width 63 height 28
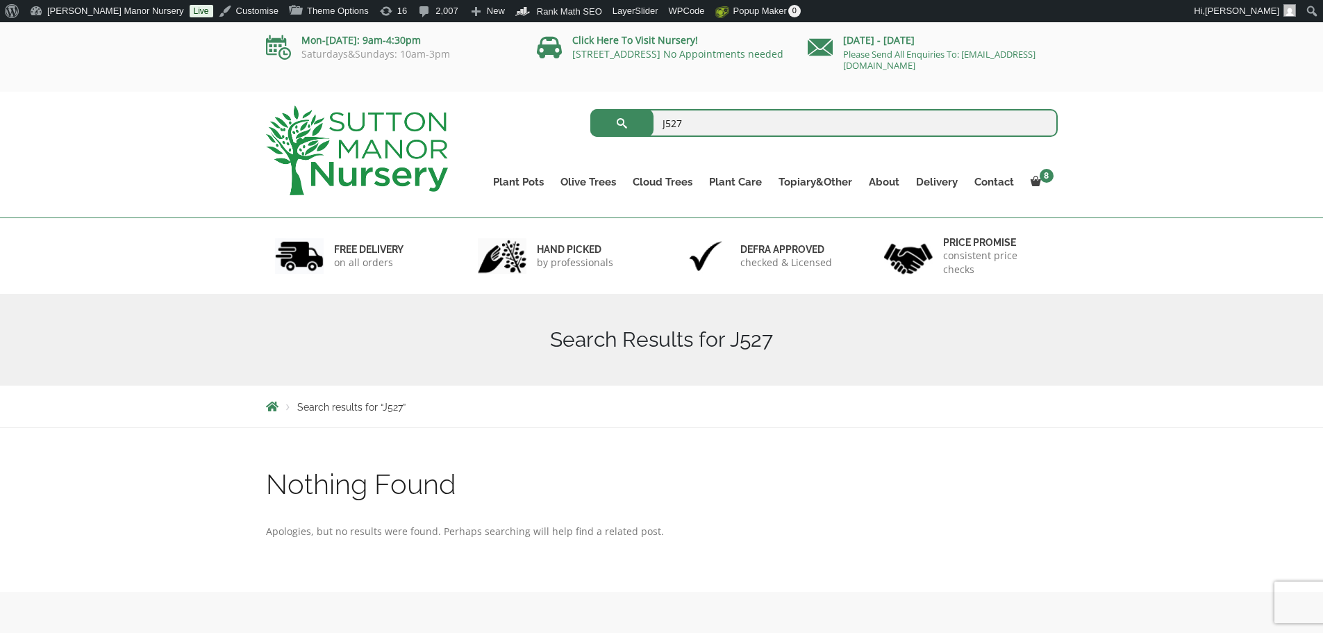
click at [693, 121] on input "J527" at bounding box center [823, 123] width 467 height 28
type input "J526"
click at [590, 109] on button "submit" at bounding box center [621, 123] width 63 height 28
drag, startPoint x: 706, startPoint y: 122, endPoint x: 690, endPoint y: 126, distance: 17.2
click at [702, 124] on input "J526" at bounding box center [823, 123] width 467 height 28
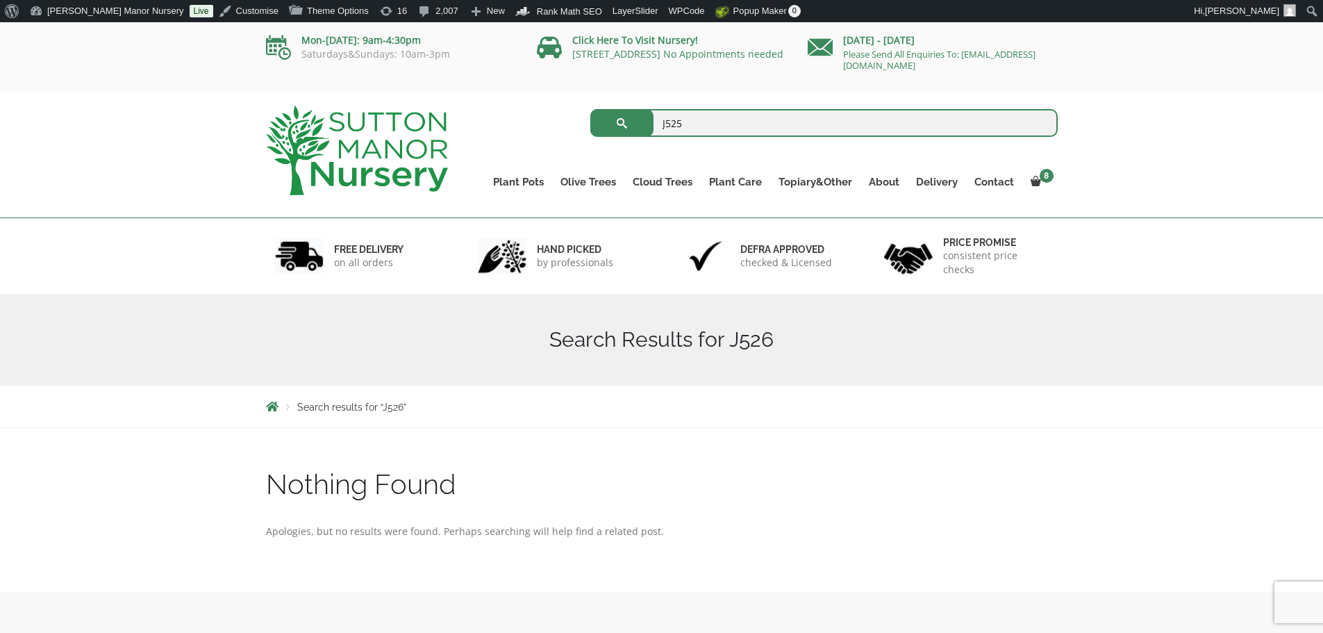
type input "J525"
click at [590, 109] on button "submit" at bounding box center [621, 123] width 63 height 28
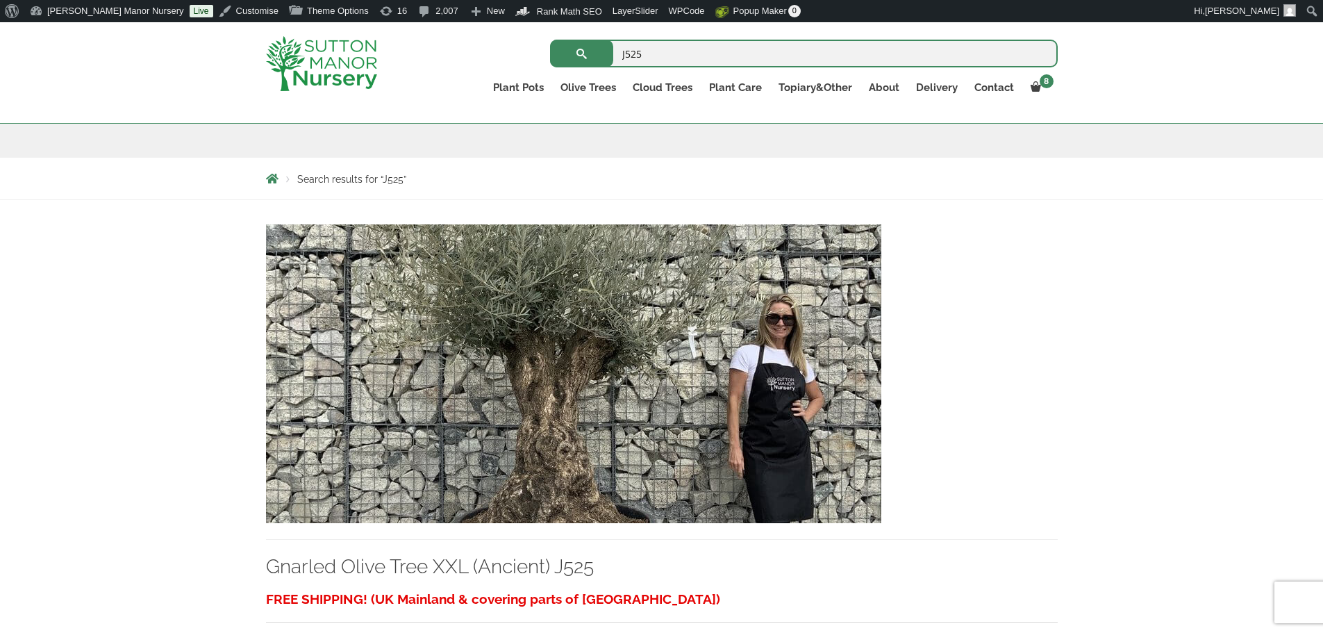
scroll to position [278, 0]
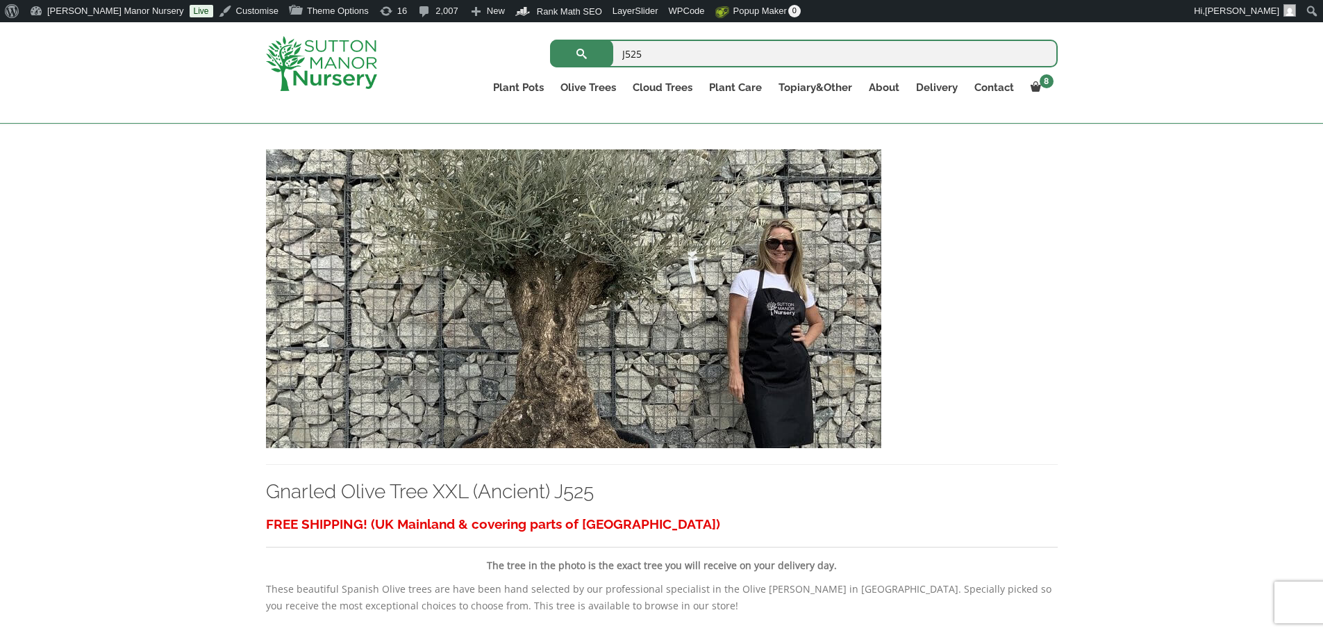
click at [657, 52] on input "J525" at bounding box center [804, 54] width 508 height 28
